Goal: Task Accomplishment & Management: Manage account settings

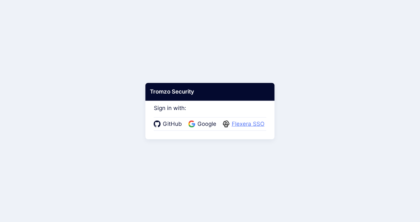
click at [240, 127] on span "Flexera SSO" at bounding box center [248, 124] width 37 height 9
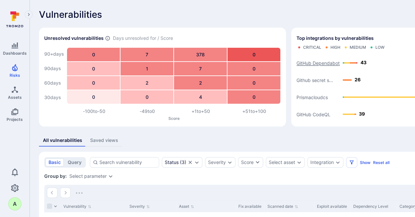
click at [322, 62] on text "GitHub Dependabot" at bounding box center [317, 63] width 43 height 6
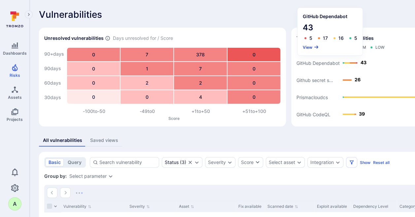
click at [308, 46] on button "View" at bounding box center [311, 47] width 16 height 5
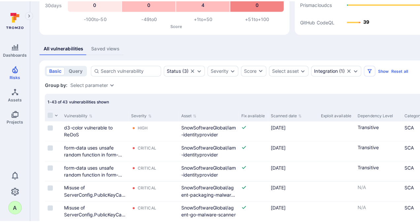
scroll to position [91, 0]
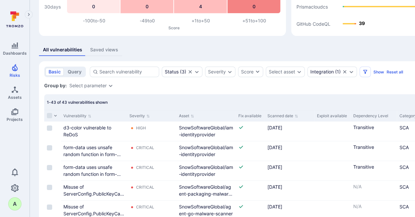
click at [363, 75] on button "Filters" at bounding box center [364, 72] width 11 height 11
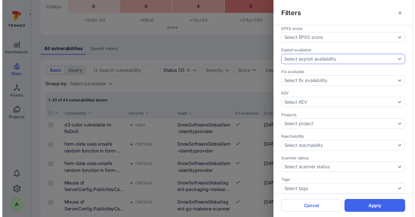
scroll to position [181, 0]
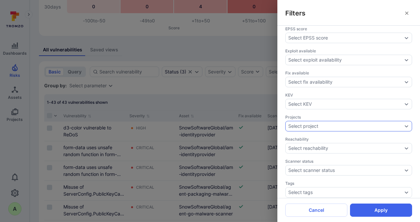
click at [404, 124] on icon "Expand dropdown" at bounding box center [406, 126] width 5 height 5
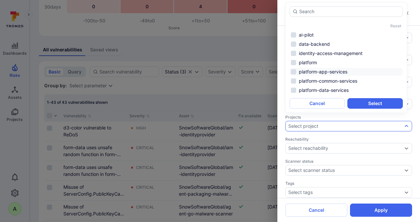
click at [306, 72] on li "platform-app-services" at bounding box center [345, 72] width 113 height 8
click at [310, 89] on li "platform-data-services" at bounding box center [345, 90] width 113 height 8
click at [374, 101] on button "Select" at bounding box center [374, 103] width 55 height 11
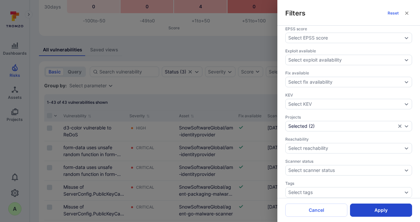
click at [378, 209] on button "Apply" at bounding box center [381, 210] width 62 height 13
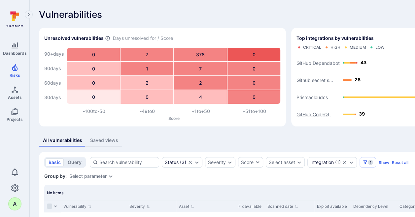
click at [319, 115] on text "GitHub CodeQL" at bounding box center [313, 115] width 34 height 6
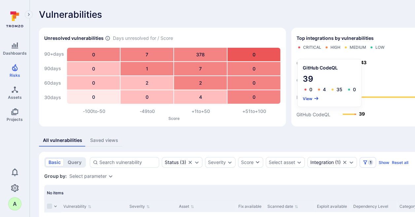
click at [307, 99] on button "View" at bounding box center [311, 98] width 16 height 5
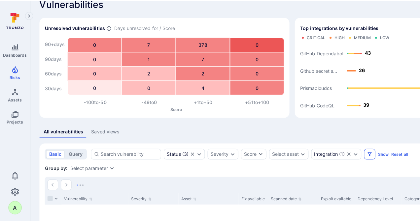
scroll to position [16, 0]
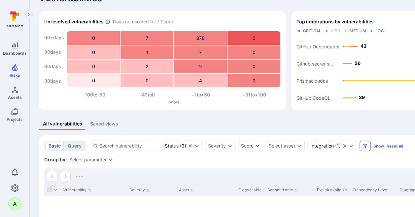
click at [362, 146] on icon "Filters" at bounding box center [364, 146] width 5 height 5
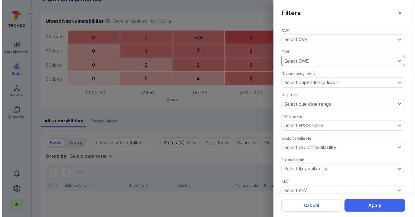
scroll to position [181, 0]
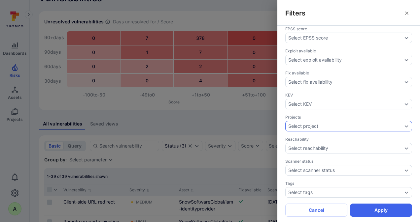
click at [336, 121] on div "Select project" at bounding box center [348, 126] width 127 height 11
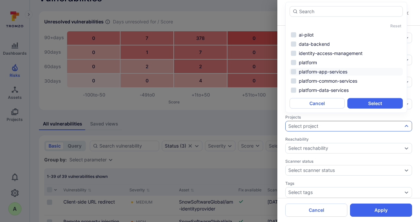
click at [314, 71] on li "platform-app-services" at bounding box center [345, 72] width 113 height 8
click at [315, 86] on ul "ai-pilot data-backend identity-access-management platform platform-app-services…" at bounding box center [345, 62] width 113 height 63
click at [329, 90] on li "platform-data-services" at bounding box center [345, 90] width 113 height 8
click at [366, 103] on button "Select" at bounding box center [374, 103] width 55 height 11
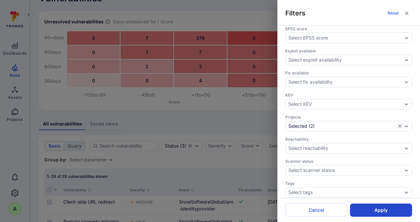
click at [382, 211] on button "Apply" at bounding box center [381, 210] width 62 height 13
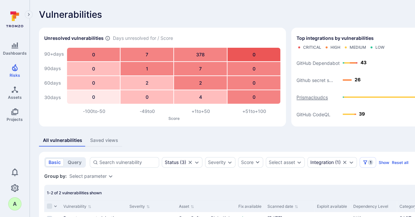
click at [311, 98] on text "Prismacloudcs" at bounding box center [311, 98] width 31 height 6
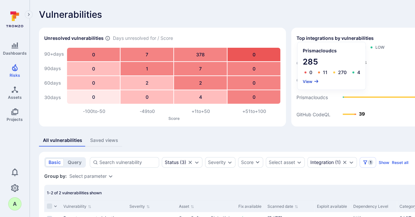
click at [308, 79] on button "View" at bounding box center [311, 81] width 16 height 5
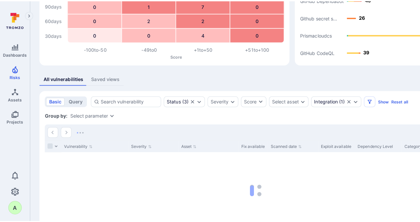
scroll to position [66, 0]
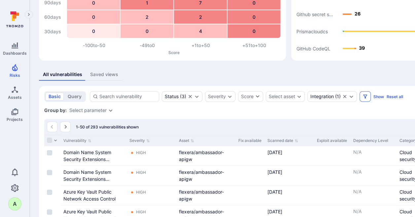
click at [365, 97] on icon "Filters" at bounding box center [364, 96] width 5 height 5
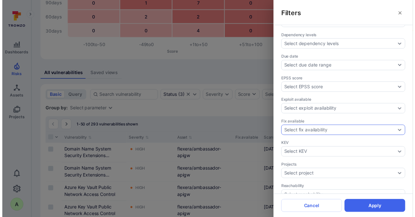
scroll to position [132, 0]
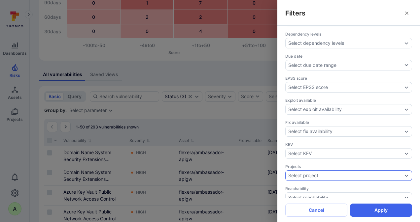
click at [350, 173] on div "Select project" at bounding box center [345, 175] width 114 height 5
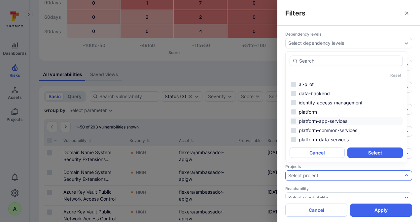
click at [329, 121] on li "platform-app-services" at bounding box center [345, 121] width 113 height 8
click at [327, 139] on li "platform-data-services" at bounding box center [345, 140] width 113 height 8
click at [367, 150] on button "Select" at bounding box center [374, 153] width 55 height 11
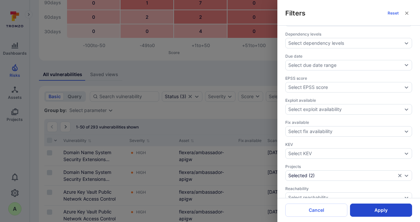
click at [378, 212] on button "Apply" at bounding box center [381, 210] width 62 height 13
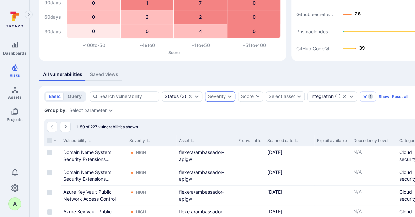
click at [219, 97] on div "Severity" at bounding box center [217, 96] width 18 height 5
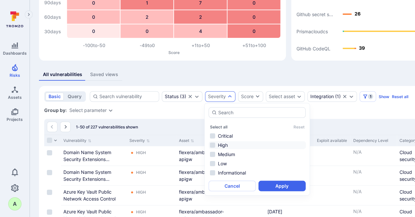
click at [226, 145] on li "High" at bounding box center [257, 146] width 97 height 8
click at [224, 136] on li "Critical" at bounding box center [257, 136] width 97 height 8
click at [272, 189] on button "Apply" at bounding box center [281, 186] width 47 height 11
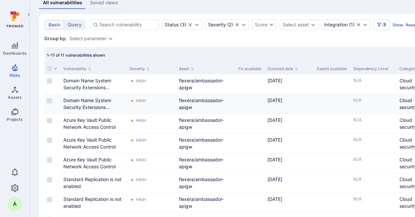
scroll to position [107, 0]
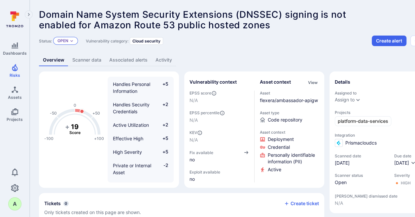
click at [73, 42] on icon "Expand dropdown" at bounding box center [72, 41] width 4 height 4
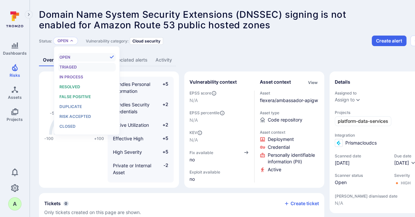
scroll to position [5, 0]
click at [72, 88] on span "Resolved" at bounding box center [69, 86] width 21 height 5
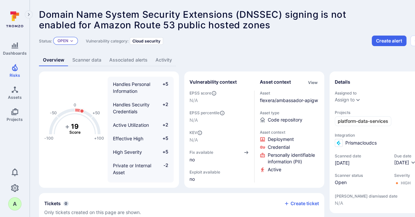
click at [71, 41] on icon "Expand dropdown" at bounding box center [71, 41] width 3 height 2
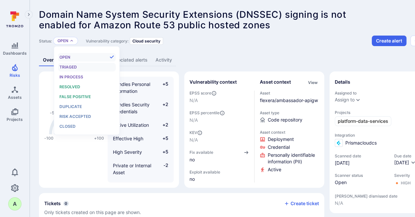
scroll to position [5, 0]
click at [71, 85] on span "Resolved" at bounding box center [69, 86] width 21 height 5
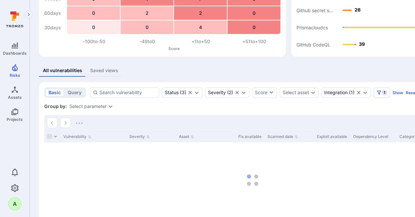
scroll to position [99, 0]
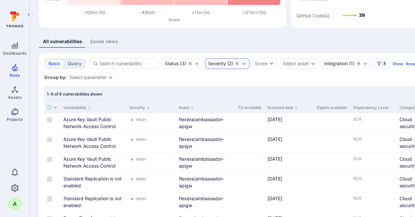
click at [242, 62] on icon "Expand dropdown" at bounding box center [243, 63] width 5 height 5
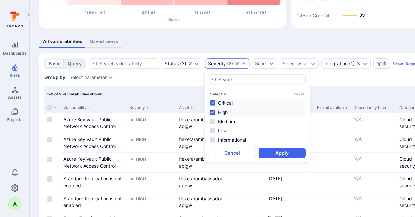
click at [221, 101] on li "Critical" at bounding box center [257, 103] width 97 height 8
click at [222, 111] on li "High" at bounding box center [257, 113] width 97 height 8
click at [225, 121] on li "Medium" at bounding box center [257, 122] width 97 height 8
click at [286, 155] on button "Apply" at bounding box center [281, 153] width 47 height 11
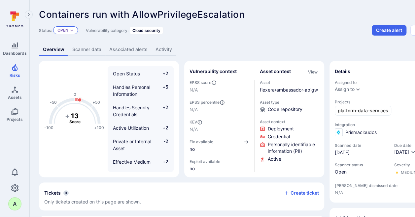
click at [69, 30] on div "Open" at bounding box center [65, 30] width 25 height 8
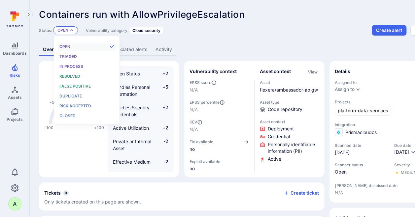
scroll to position [5, 0]
click at [71, 77] on span "Resolved" at bounding box center [69, 76] width 21 height 5
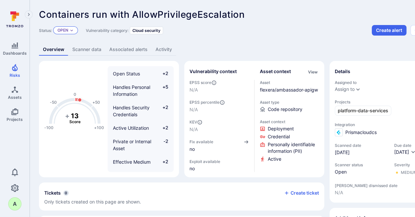
click at [70, 30] on div "Open" at bounding box center [65, 30] width 25 height 8
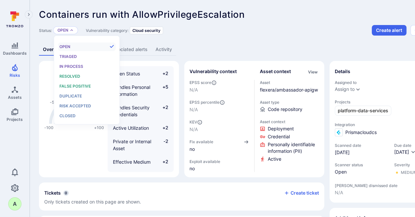
scroll to position [5, 0]
click at [64, 74] on div "Resolved" at bounding box center [86, 76] width 54 height 7
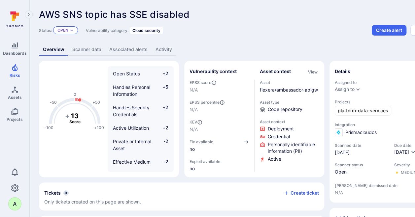
click at [73, 29] on icon "Expand dropdown" at bounding box center [72, 30] width 4 height 4
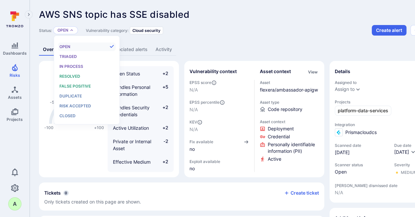
scroll to position [5, 0]
click at [66, 78] on span "Resolved" at bounding box center [69, 76] width 21 height 5
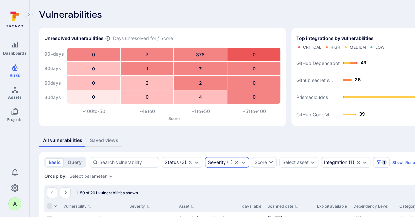
click at [244, 163] on icon "Expand dropdown" at bounding box center [243, 162] width 5 height 5
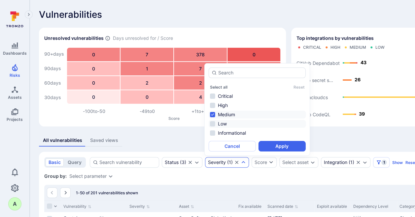
click at [222, 123] on li "Low" at bounding box center [257, 124] width 97 height 8
click at [227, 113] on li "Medium" at bounding box center [257, 115] width 97 height 8
click at [279, 145] on button "Apply" at bounding box center [281, 146] width 47 height 11
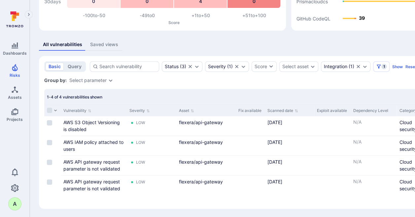
scroll to position [97, 0]
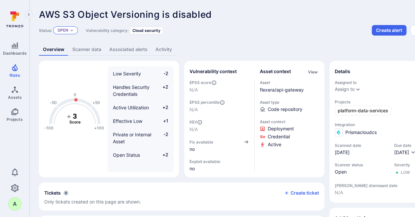
click at [73, 30] on icon "Expand dropdown" at bounding box center [72, 30] width 4 height 4
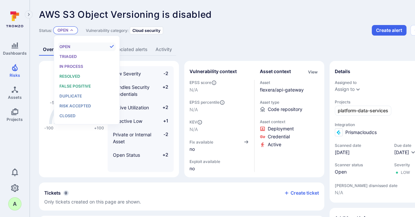
scroll to position [5, 0]
click at [67, 86] on span "False positive" at bounding box center [74, 86] width 31 height 5
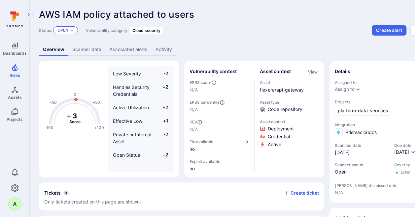
click at [71, 32] on icon "Expand dropdown" at bounding box center [72, 30] width 4 height 4
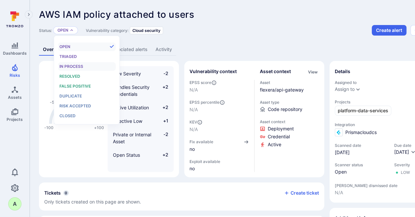
scroll to position [5, 0]
click at [66, 83] on div "False positive" at bounding box center [86, 86] width 54 height 7
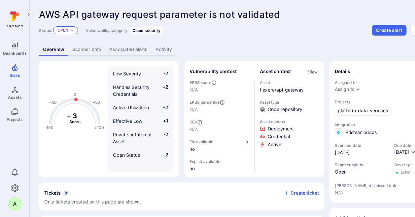
click at [67, 28] on p "Open" at bounding box center [62, 30] width 11 height 5
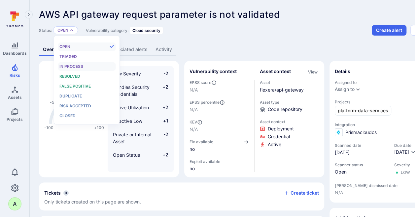
scroll to position [5, 0]
click at [67, 84] on span "False positive" at bounding box center [74, 86] width 31 height 5
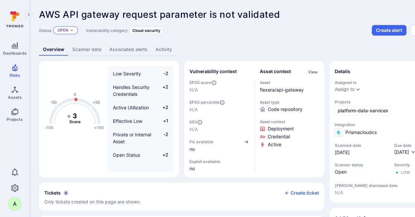
click at [71, 29] on icon "Expand dropdown" at bounding box center [72, 30] width 4 height 4
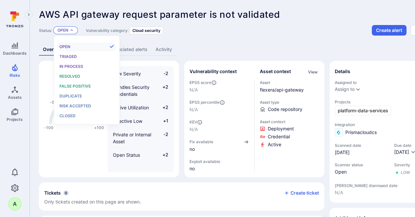
scroll to position [5, 0]
click at [74, 85] on span "False positive" at bounding box center [74, 86] width 31 height 5
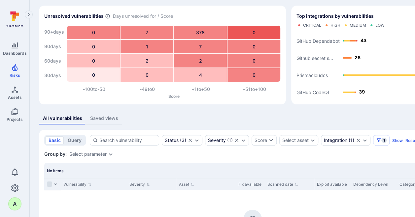
scroll to position [58, 0]
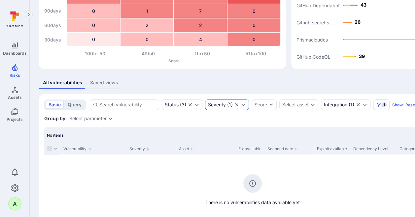
click at [227, 105] on div "Severity ( 1 )" at bounding box center [220, 104] width 25 height 5
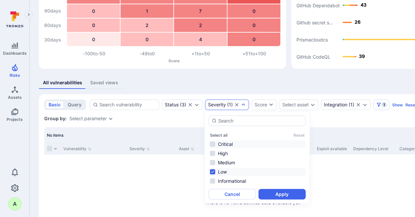
click at [223, 142] on li "Critical" at bounding box center [257, 145] width 97 height 8
click at [224, 153] on li "High" at bounding box center [257, 154] width 97 height 8
click at [224, 161] on li "Medium" at bounding box center [257, 163] width 97 height 8
click at [280, 195] on button "Apply" at bounding box center [281, 194] width 47 height 11
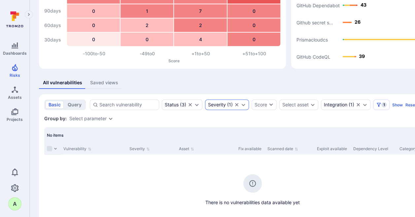
click at [240, 100] on div "Severity ( 1 )" at bounding box center [227, 105] width 44 height 11
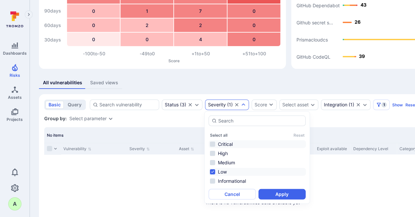
click at [223, 143] on li "Critical" at bounding box center [257, 145] width 97 height 8
click at [223, 155] on li "High" at bounding box center [257, 154] width 97 height 8
click at [224, 164] on li "Medium" at bounding box center [257, 163] width 97 height 8
click at [281, 195] on button "Apply" at bounding box center [281, 194] width 47 height 11
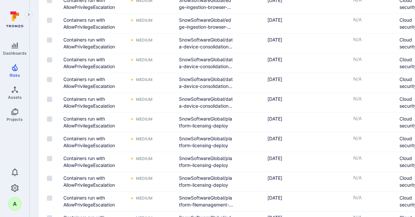
scroll to position [924, 0]
